Goal: Task Accomplishment & Management: Manage account settings

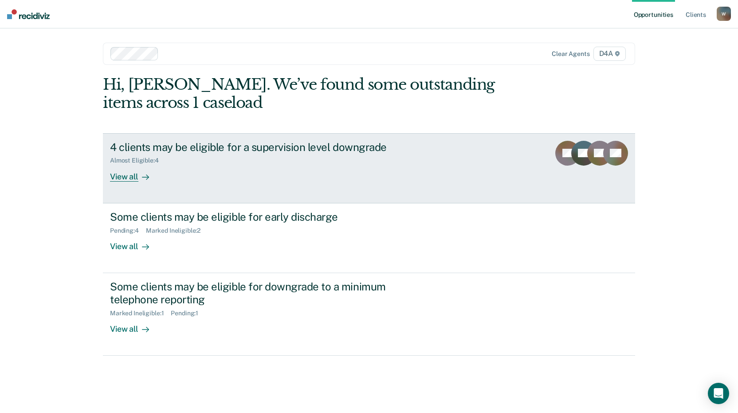
click at [132, 177] on div "View all" at bounding box center [135, 172] width 50 height 17
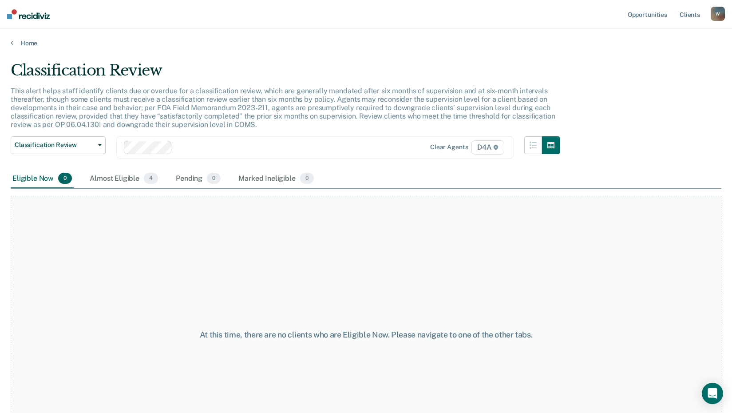
click at [132, 177] on div "Almost Eligible 4" at bounding box center [124, 179] width 72 height 20
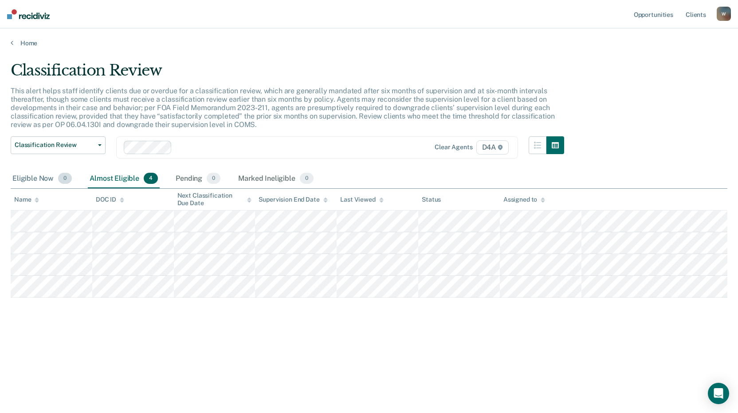
click at [31, 179] on div "Eligible Now 0" at bounding box center [42, 179] width 63 height 20
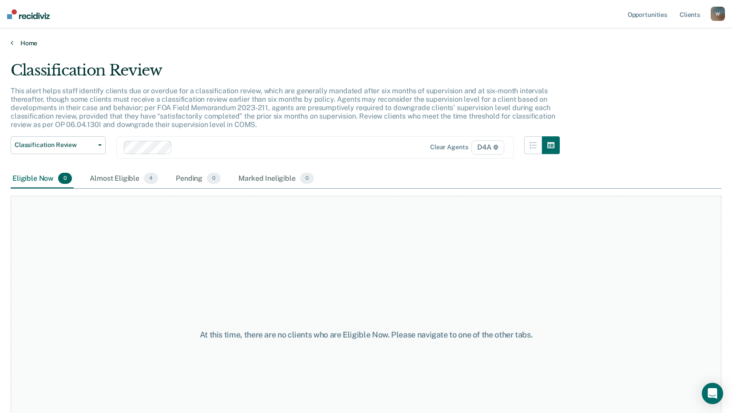
click at [24, 43] on link "Home" at bounding box center [366, 43] width 710 height 8
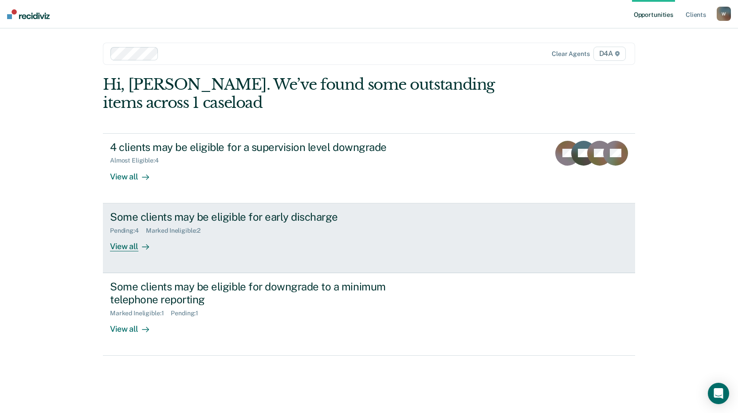
click at [123, 245] on div "View all" at bounding box center [135, 242] width 50 height 17
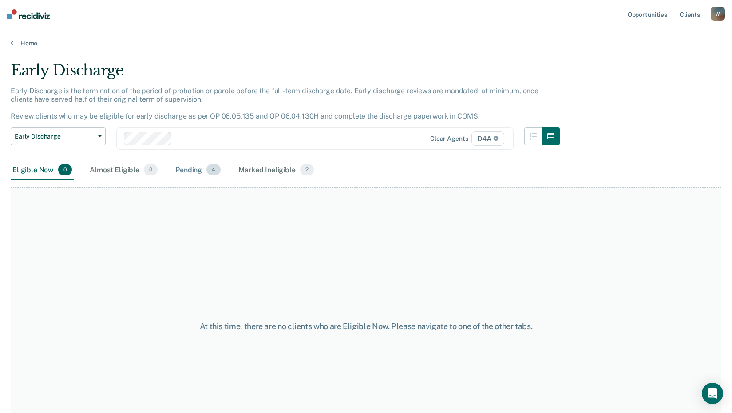
click at [179, 167] on div "Pending 4" at bounding box center [197, 170] width 49 height 20
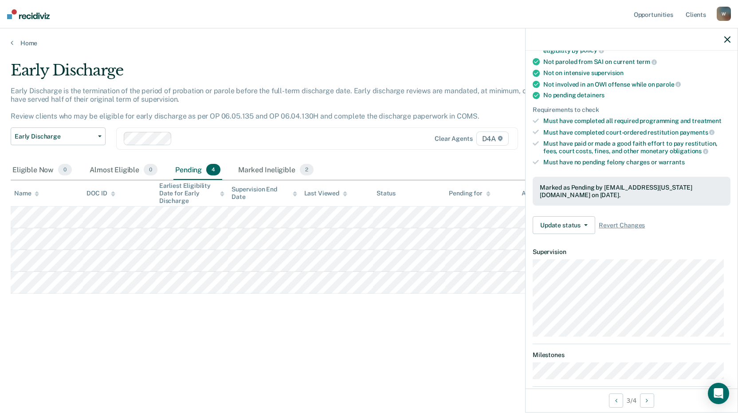
scroll to position [177, 0]
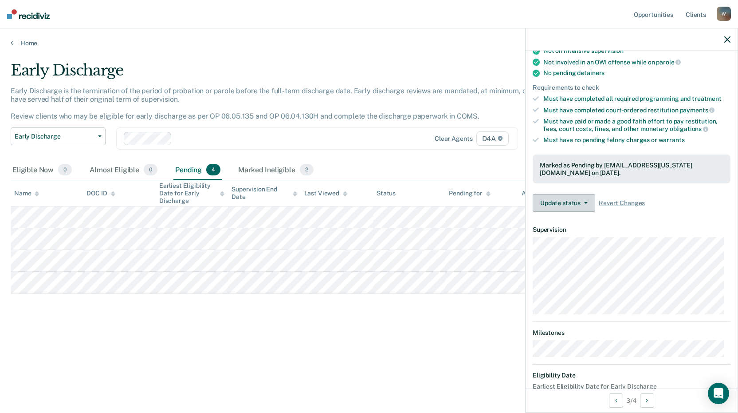
click at [588, 201] on button "Update status" at bounding box center [564, 203] width 63 height 18
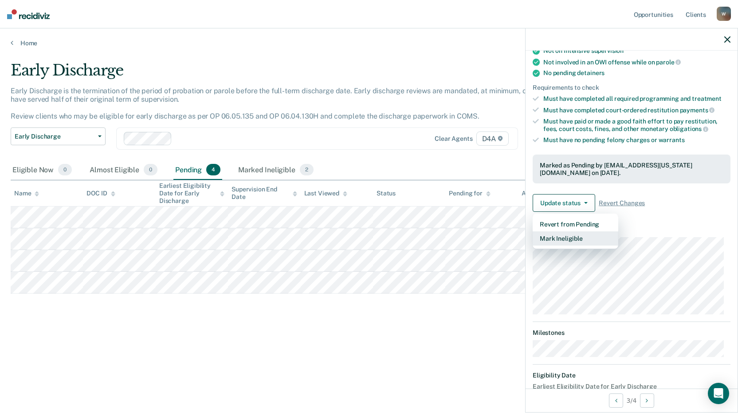
click at [586, 238] on button "Mark Ineligible" at bounding box center [576, 238] width 86 height 14
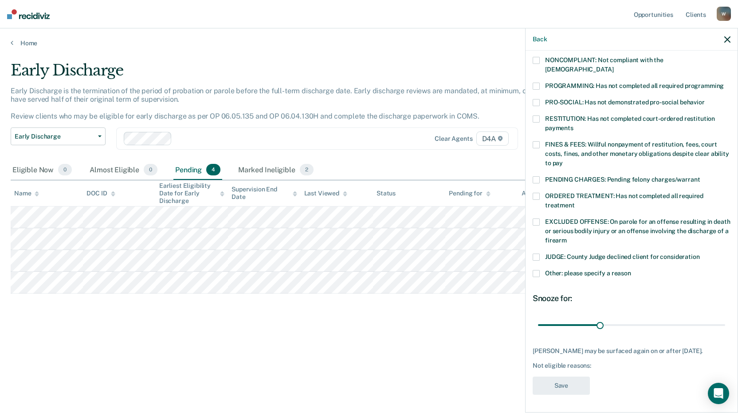
scroll to position [171, 0]
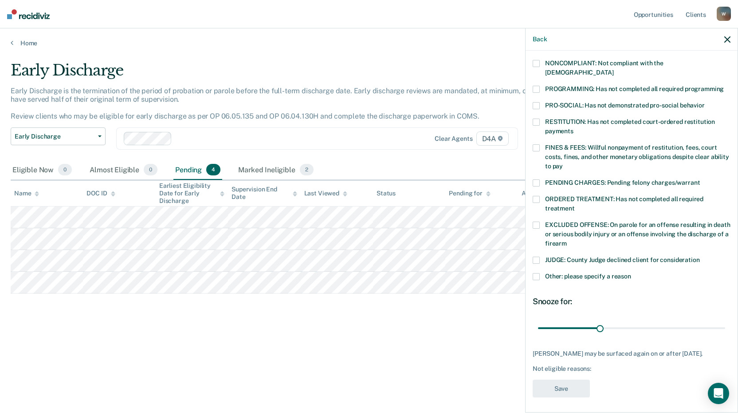
click at [537, 221] on span at bounding box center [536, 224] width 7 height 7
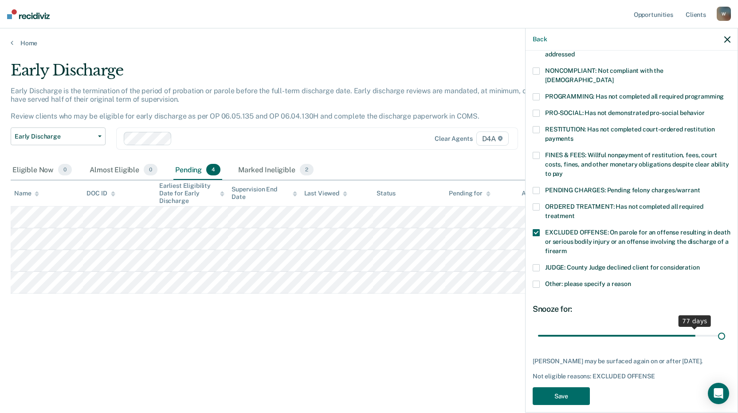
scroll to position [163, 0]
drag, startPoint x: 597, startPoint y: 317, endPoint x: 723, endPoint y: 315, distance: 126.5
type input "90"
click at [723, 327] on input "range" at bounding box center [631, 335] width 187 height 16
click at [574, 387] on button "Save" at bounding box center [561, 396] width 57 height 18
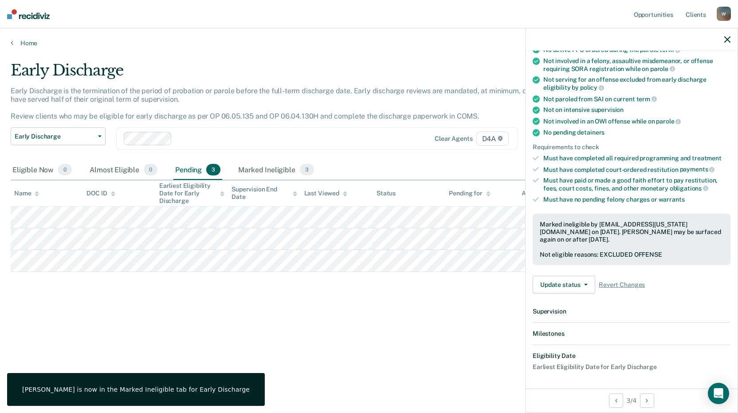
click at [441, 330] on div "Early Discharge Early Discharge is the termination of the period of probation o…" at bounding box center [369, 203] width 717 height 285
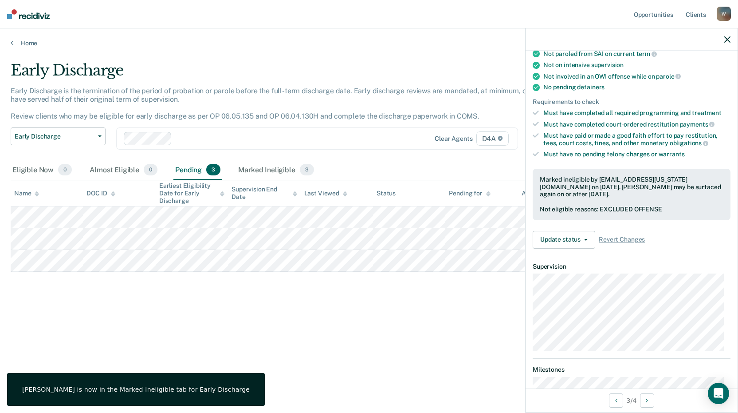
click at [441, 313] on div "Early Discharge Early Discharge is the termination of the period of probation o…" at bounding box center [369, 203] width 717 height 285
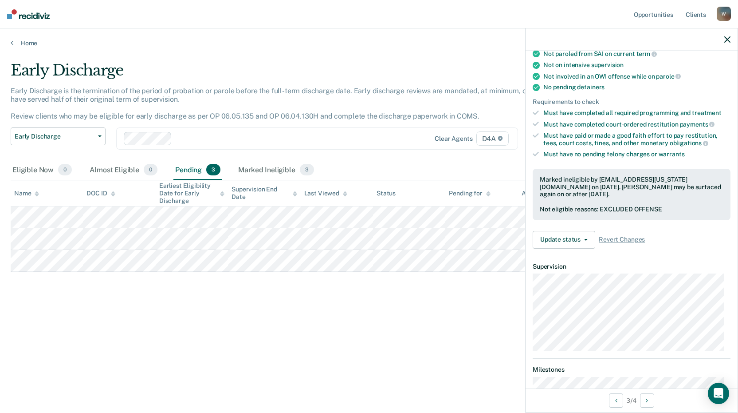
click at [729, 37] on icon "button" at bounding box center [728, 39] width 6 height 6
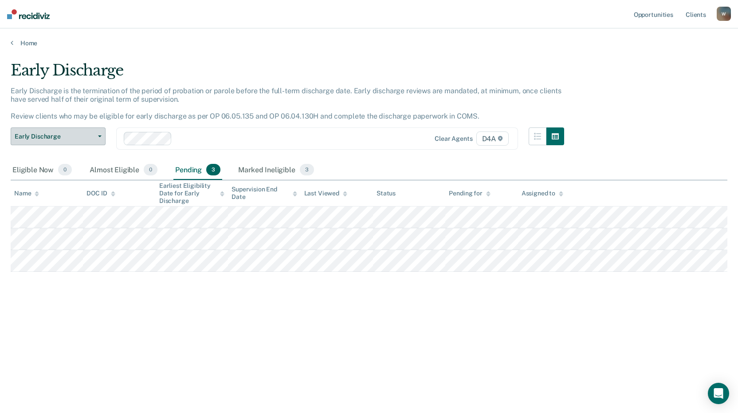
click at [103, 135] on button "Early Discharge" at bounding box center [58, 136] width 95 height 18
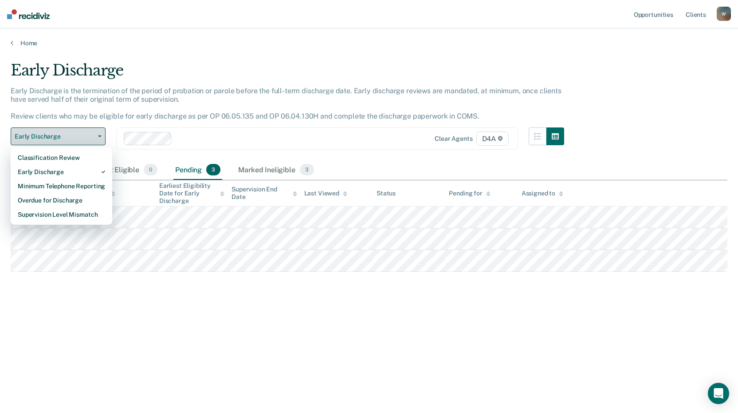
click at [102, 135] on button "Early Discharge" at bounding box center [58, 136] width 95 height 18
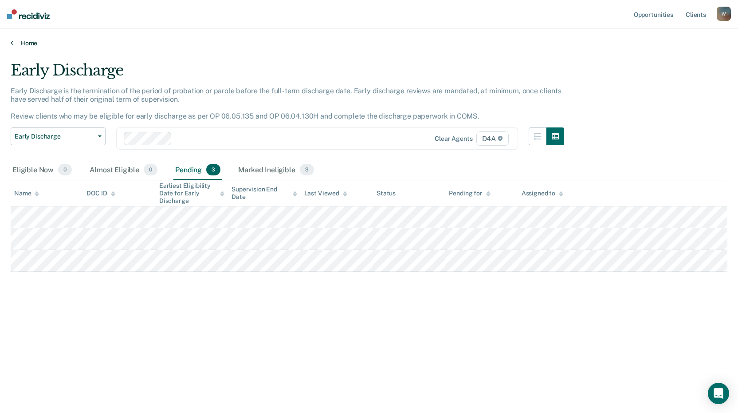
click at [25, 43] on link "Home" at bounding box center [369, 43] width 717 height 8
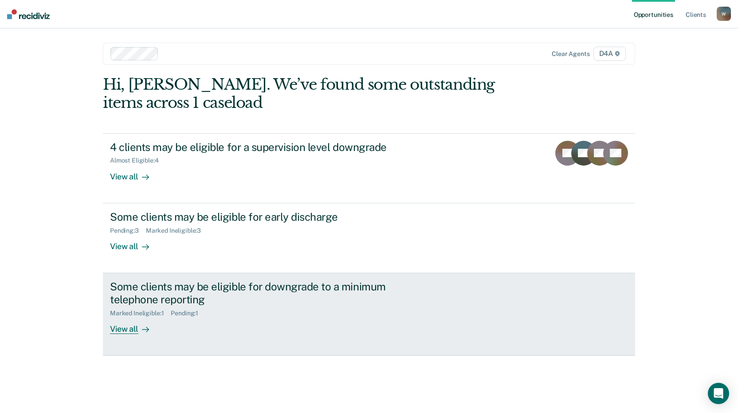
click at [130, 327] on div "View all" at bounding box center [135, 324] width 50 height 17
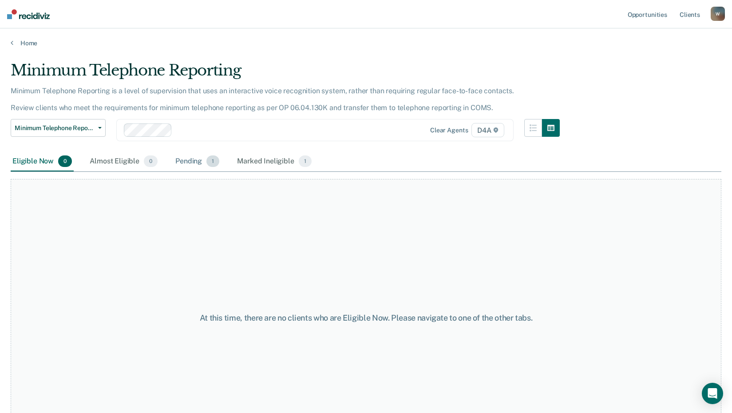
click at [190, 164] on div "Pending 1" at bounding box center [196, 162] width 47 height 20
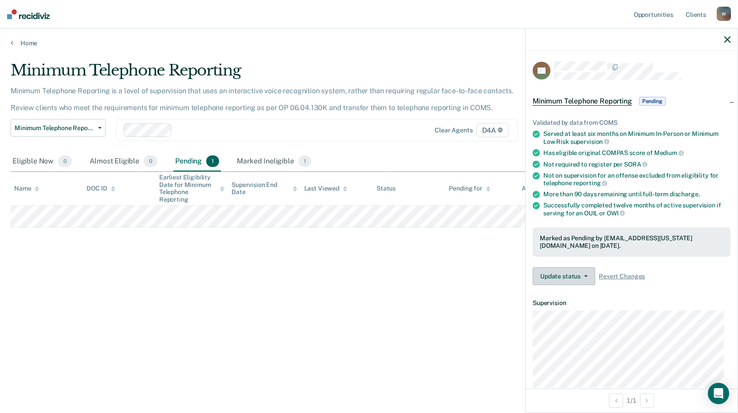
click at [586, 275] on icon "button" at bounding box center [586, 276] width 4 height 2
click at [505, 293] on div "Minimum Telephone Reporting Minimum Telephone Reporting is a level of supervisi…" at bounding box center [369, 203] width 717 height 285
click at [726, 43] on div at bounding box center [632, 39] width 212 height 22
click at [725, 37] on icon "button" at bounding box center [728, 39] width 6 height 6
click at [587, 275] on icon "button" at bounding box center [586, 276] width 4 height 2
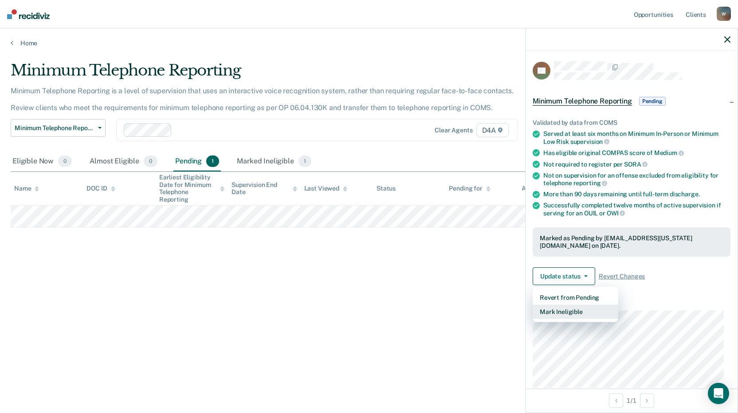
click at [565, 304] on button "Mark Ineligible" at bounding box center [576, 311] width 86 height 14
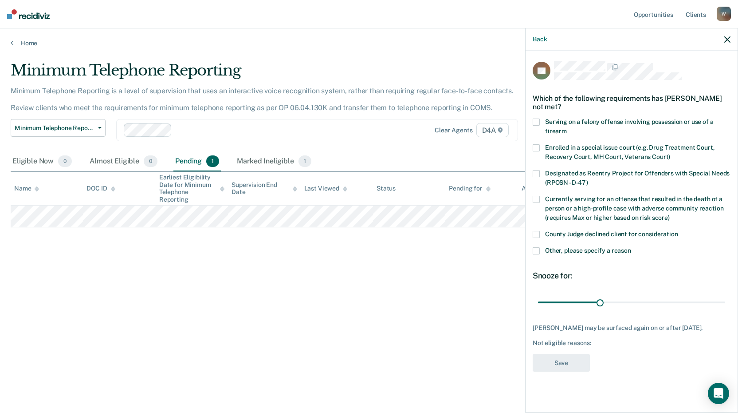
click at [727, 42] on icon "button" at bounding box center [728, 39] width 6 height 6
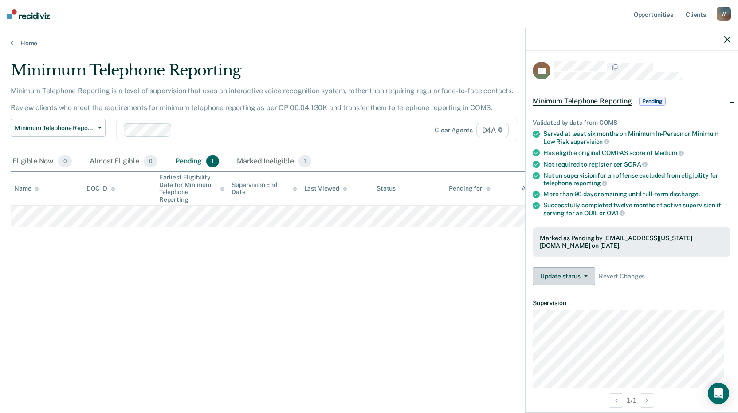
click at [586, 275] on icon "button" at bounding box center [586, 276] width 4 height 2
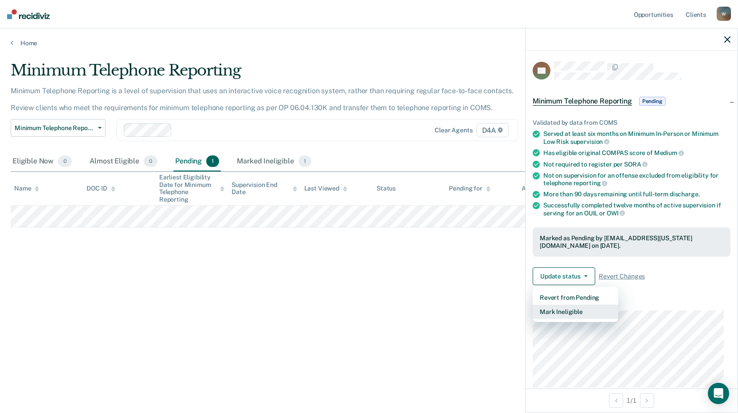
click at [564, 305] on button "Mark Ineligible" at bounding box center [576, 311] width 86 height 14
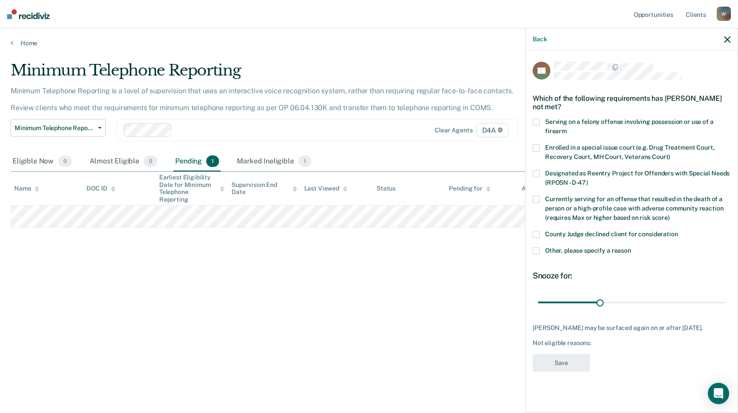
click at [537, 201] on span at bounding box center [536, 199] width 7 height 7
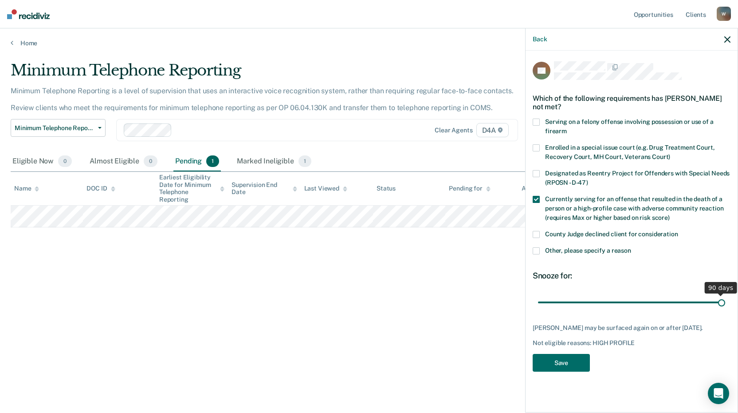
drag, startPoint x: 600, startPoint y: 301, endPoint x: 726, endPoint y: 297, distance: 125.6
type input "90"
click at [725, 297] on input "range" at bounding box center [631, 302] width 187 height 16
click at [564, 360] on button "Save" at bounding box center [561, 363] width 57 height 18
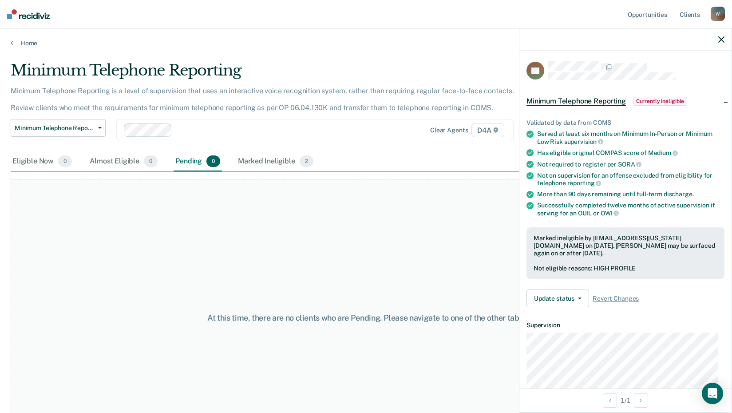
click at [489, 261] on div "At this time, there are no clients who are Pending. Please navigate to one of t…" at bounding box center [366, 318] width 710 height 278
click at [721, 39] on icon "button" at bounding box center [721, 39] width 6 height 6
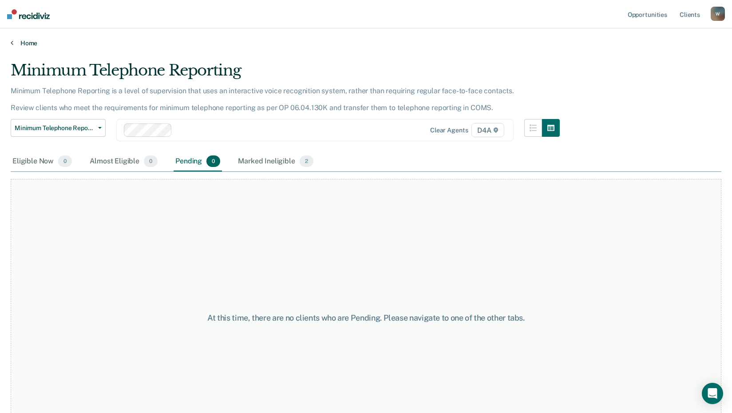
click at [28, 42] on link "Home" at bounding box center [366, 43] width 710 height 8
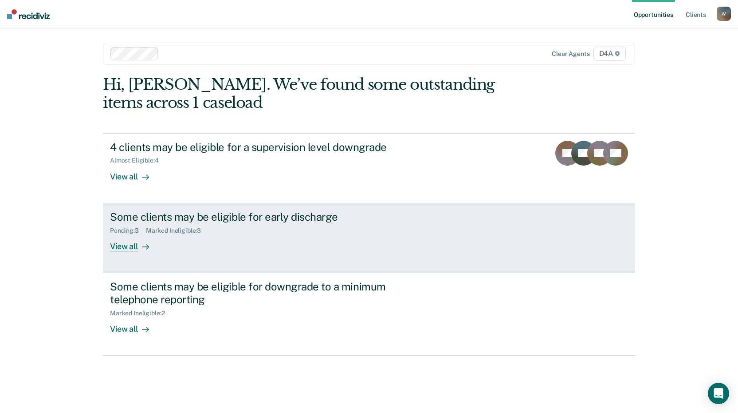
click at [123, 248] on div "View all" at bounding box center [135, 242] width 50 height 17
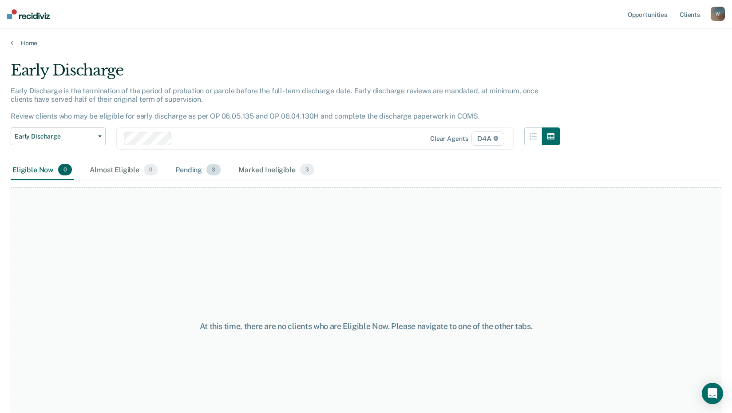
click at [189, 173] on div "Pending 3" at bounding box center [197, 170] width 49 height 20
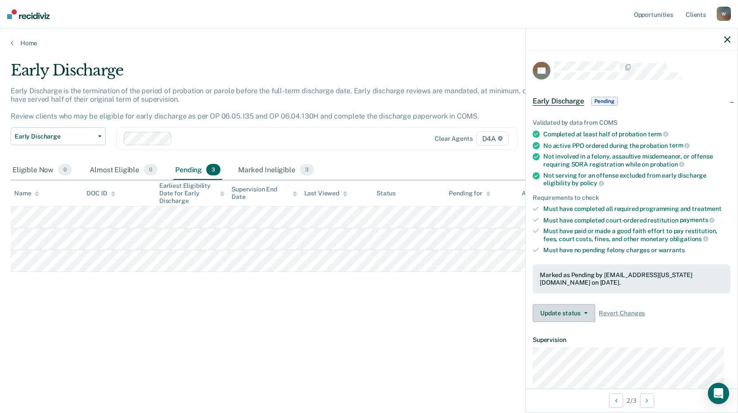
click at [588, 311] on button "Update status" at bounding box center [564, 313] width 63 height 18
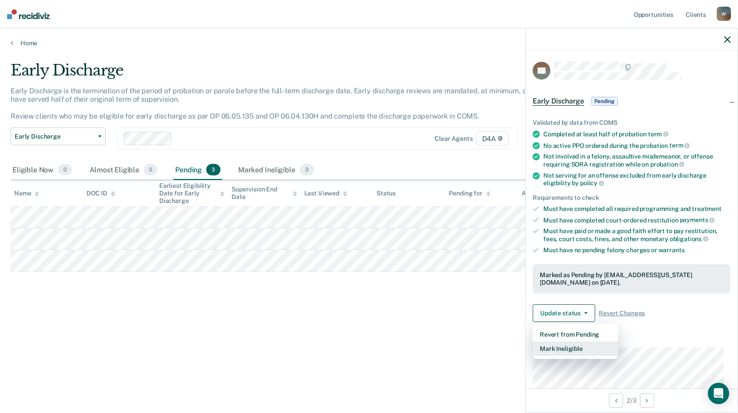
click at [575, 346] on button "Mark Ineligible" at bounding box center [576, 348] width 86 height 14
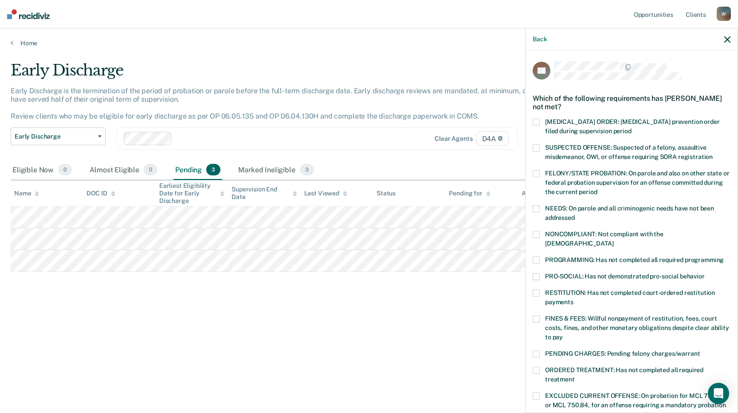
click at [537, 315] on span at bounding box center [536, 318] width 7 height 7
click at [495, 308] on div "Early Discharge Early Discharge is the termination of the period of probation o…" at bounding box center [369, 203] width 717 height 285
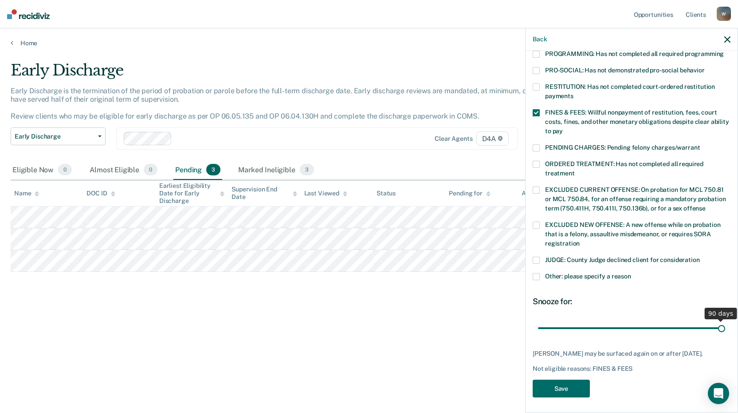
drag, startPoint x: 598, startPoint y: 317, endPoint x: 717, endPoint y: 314, distance: 119.4
type input "90"
click at [717, 320] on input "range" at bounding box center [631, 328] width 187 height 16
click at [573, 381] on button "Save" at bounding box center [561, 388] width 57 height 18
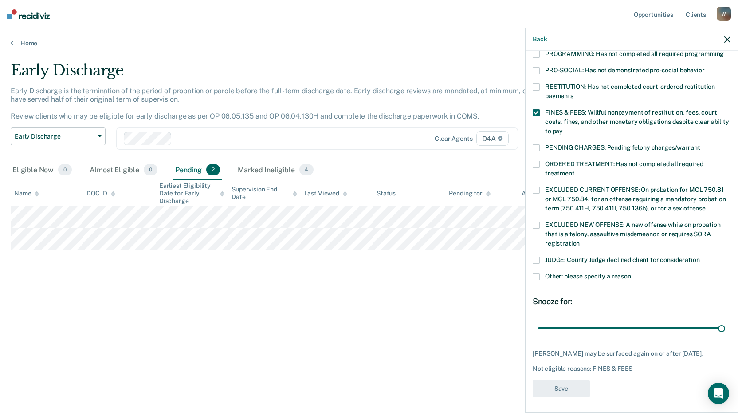
scroll to position [160, 0]
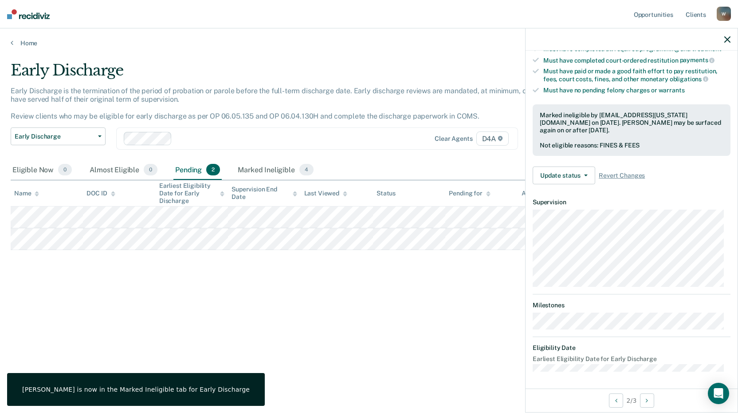
click at [727, 39] on icon "button" at bounding box center [728, 39] width 6 height 6
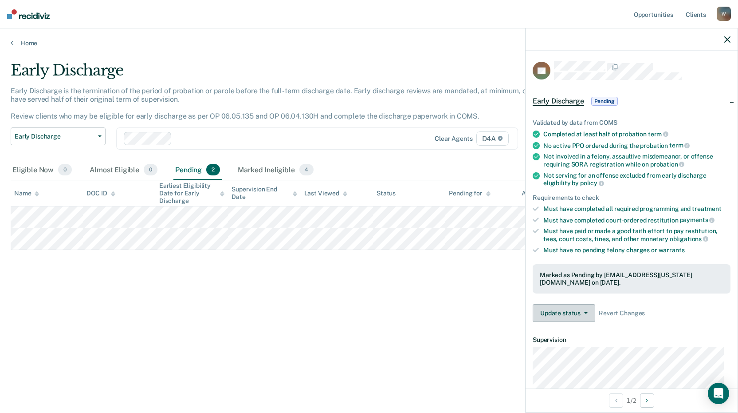
click at [587, 312] on icon "button" at bounding box center [586, 313] width 4 height 2
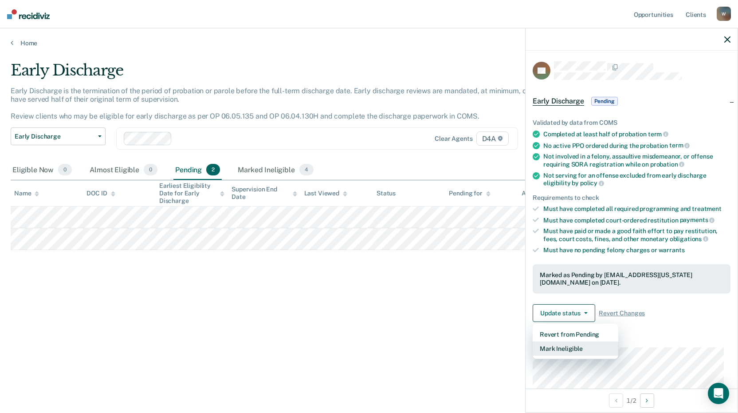
click at [571, 345] on button "Mark Ineligible" at bounding box center [576, 348] width 86 height 14
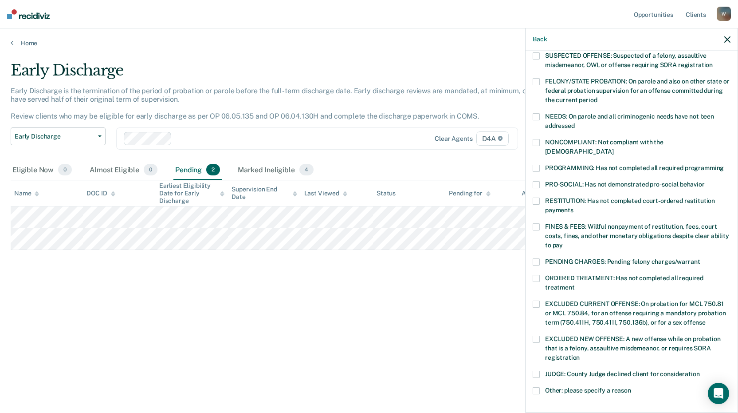
scroll to position [206, 0]
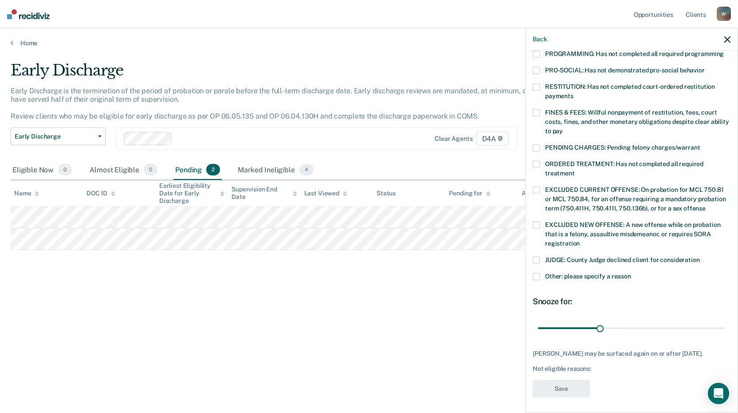
click at [535, 273] on span at bounding box center [536, 276] width 7 height 7
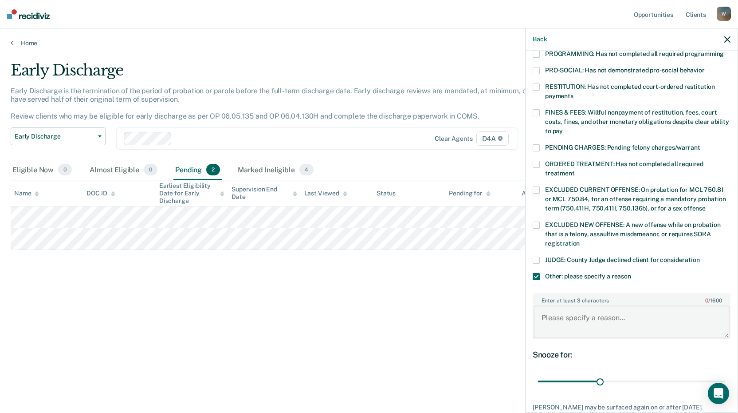
click at [555, 308] on textarea "Enter at least 3 characters 0 / 1600" at bounding box center [632, 321] width 196 height 33
type textarea "A"
type textarea "Sentencing Agent declined to submit for early an early discharge request, due t…"
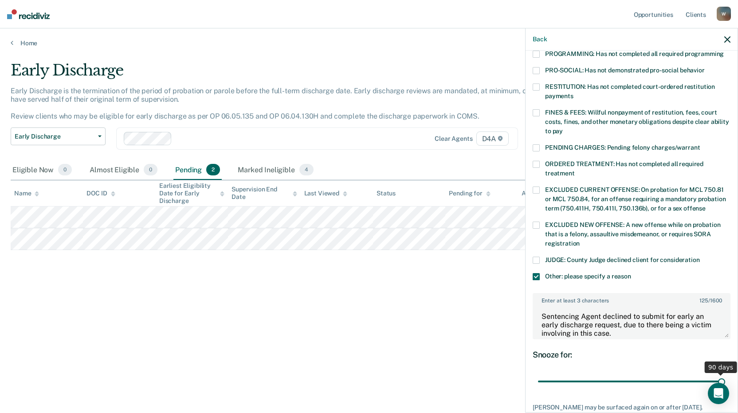
drag, startPoint x: 599, startPoint y: 372, endPoint x: 720, endPoint y: 369, distance: 120.7
type input "90"
click at [720, 374] on input "range" at bounding box center [631, 382] width 187 height 16
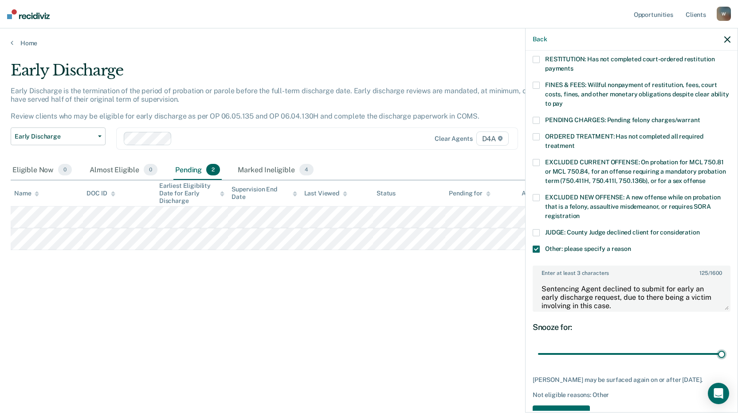
scroll to position [260, 0]
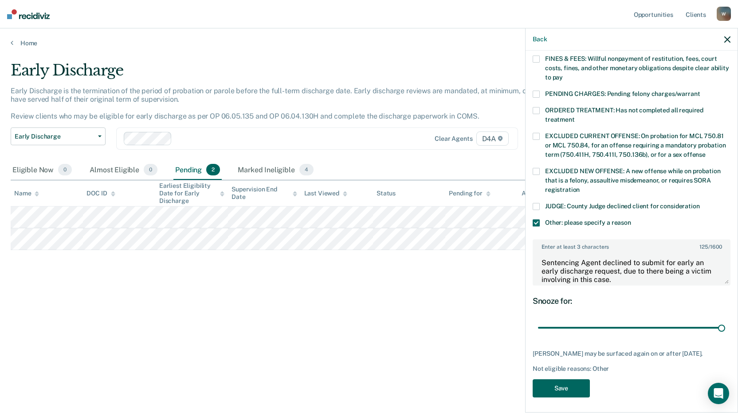
click at [570, 391] on button "Save" at bounding box center [561, 388] width 57 height 18
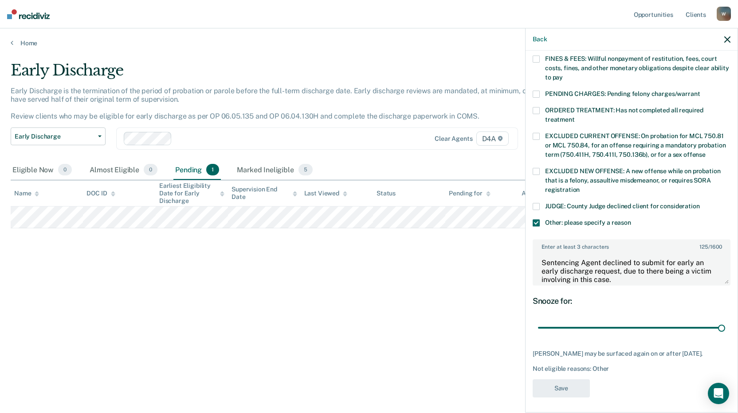
scroll to position [189, 0]
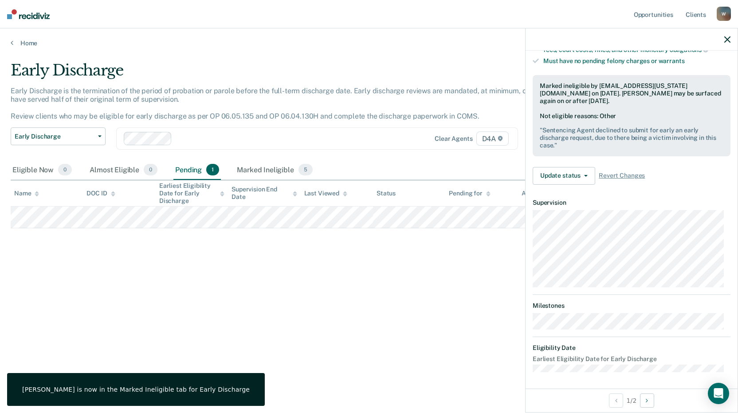
click at [728, 39] on icon "button" at bounding box center [728, 39] width 6 height 6
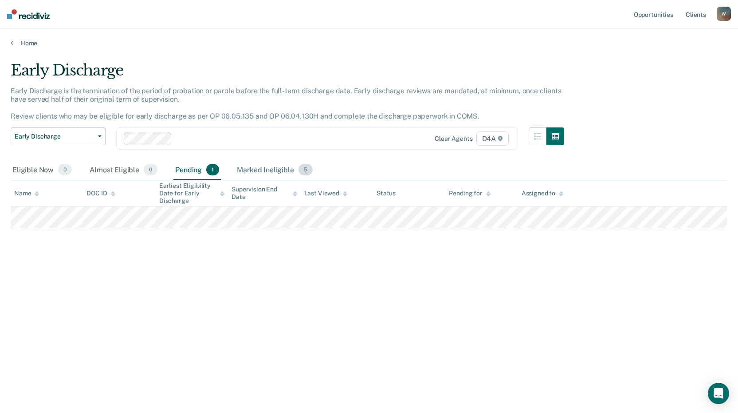
click at [264, 170] on div "Marked Ineligible 5" at bounding box center [274, 170] width 79 height 20
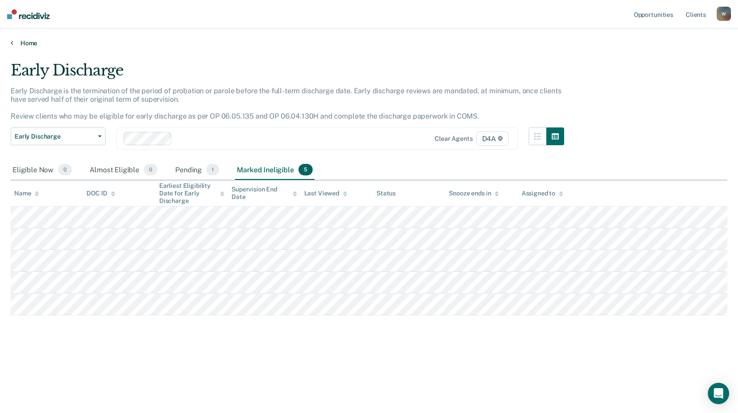
click at [29, 39] on link "Home" at bounding box center [369, 43] width 717 height 8
